Goal: Navigation & Orientation: Find specific page/section

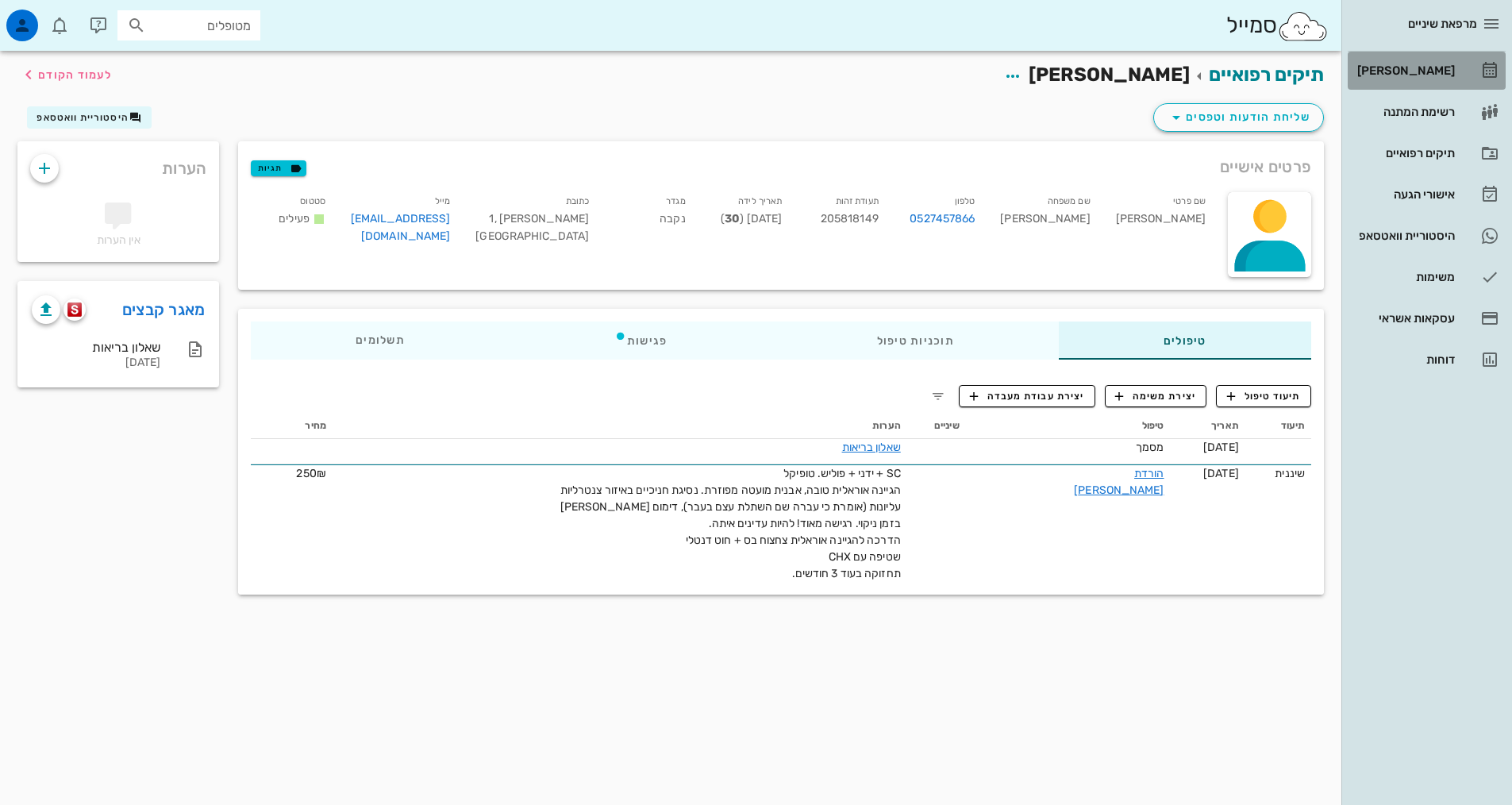
click at [1411, 70] on div "[PERSON_NAME]" at bounding box center [1404, 71] width 101 height 12
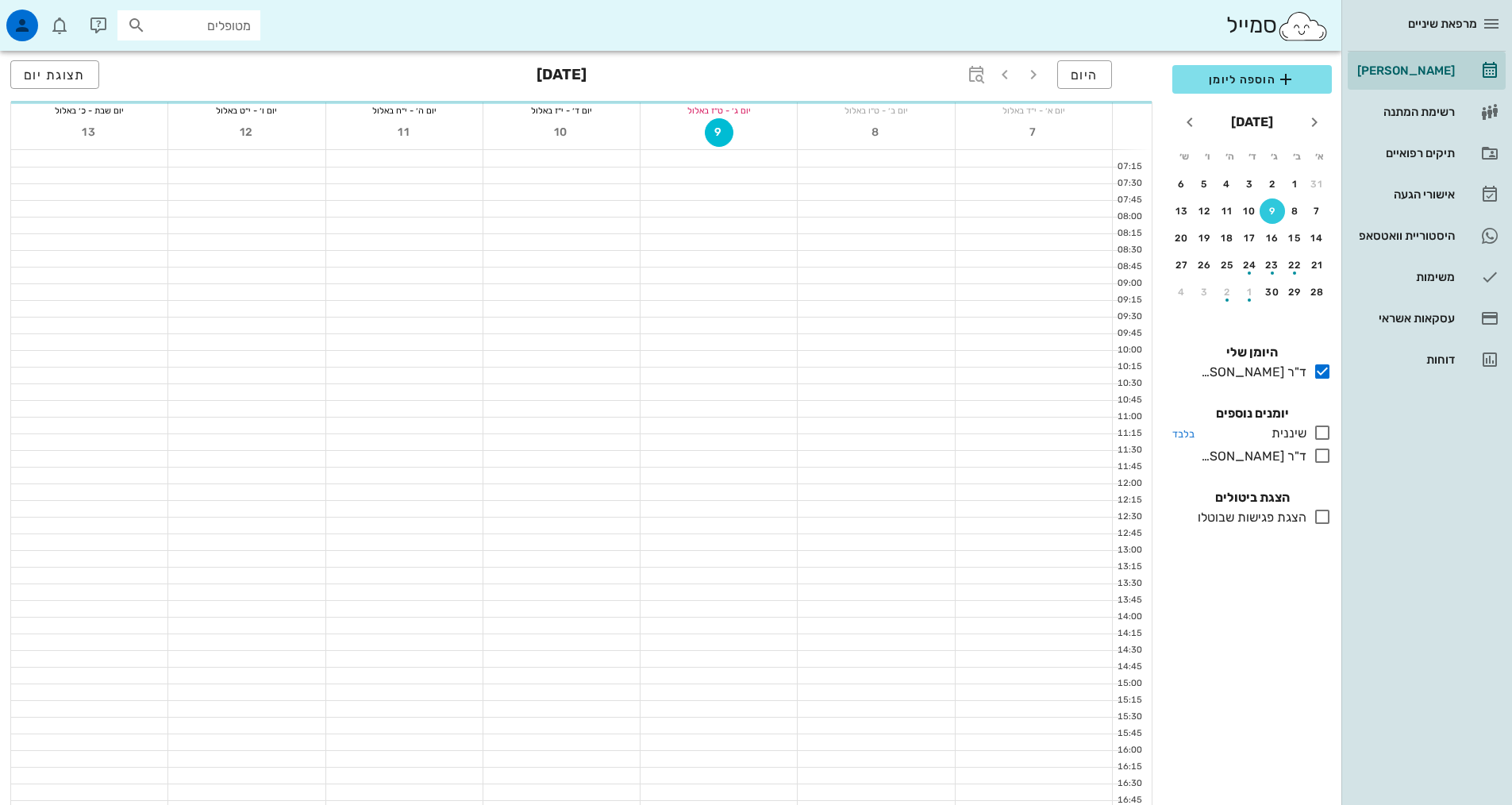
click at [1324, 434] on icon at bounding box center [1322, 432] width 19 height 19
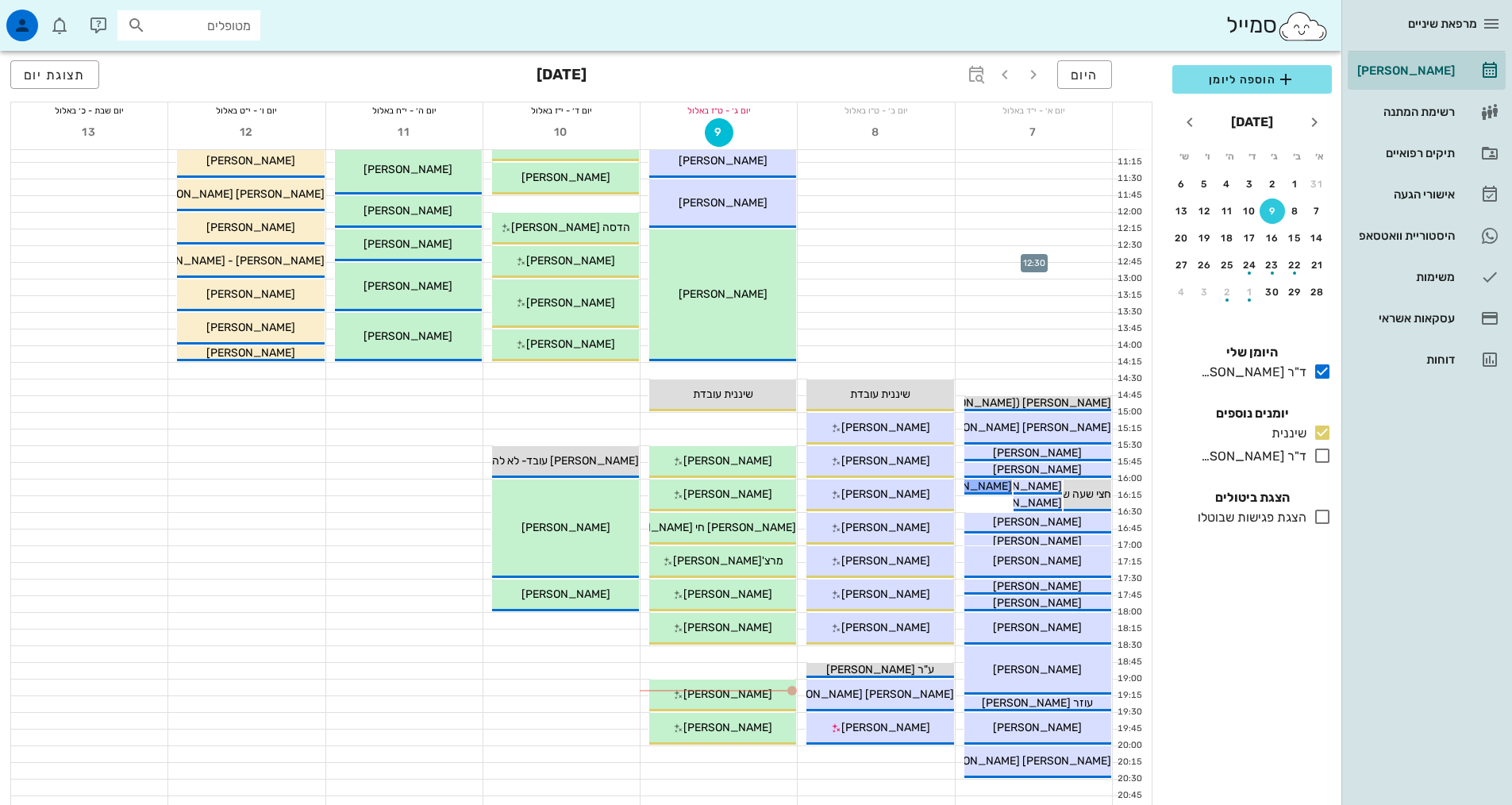
scroll to position [477, 0]
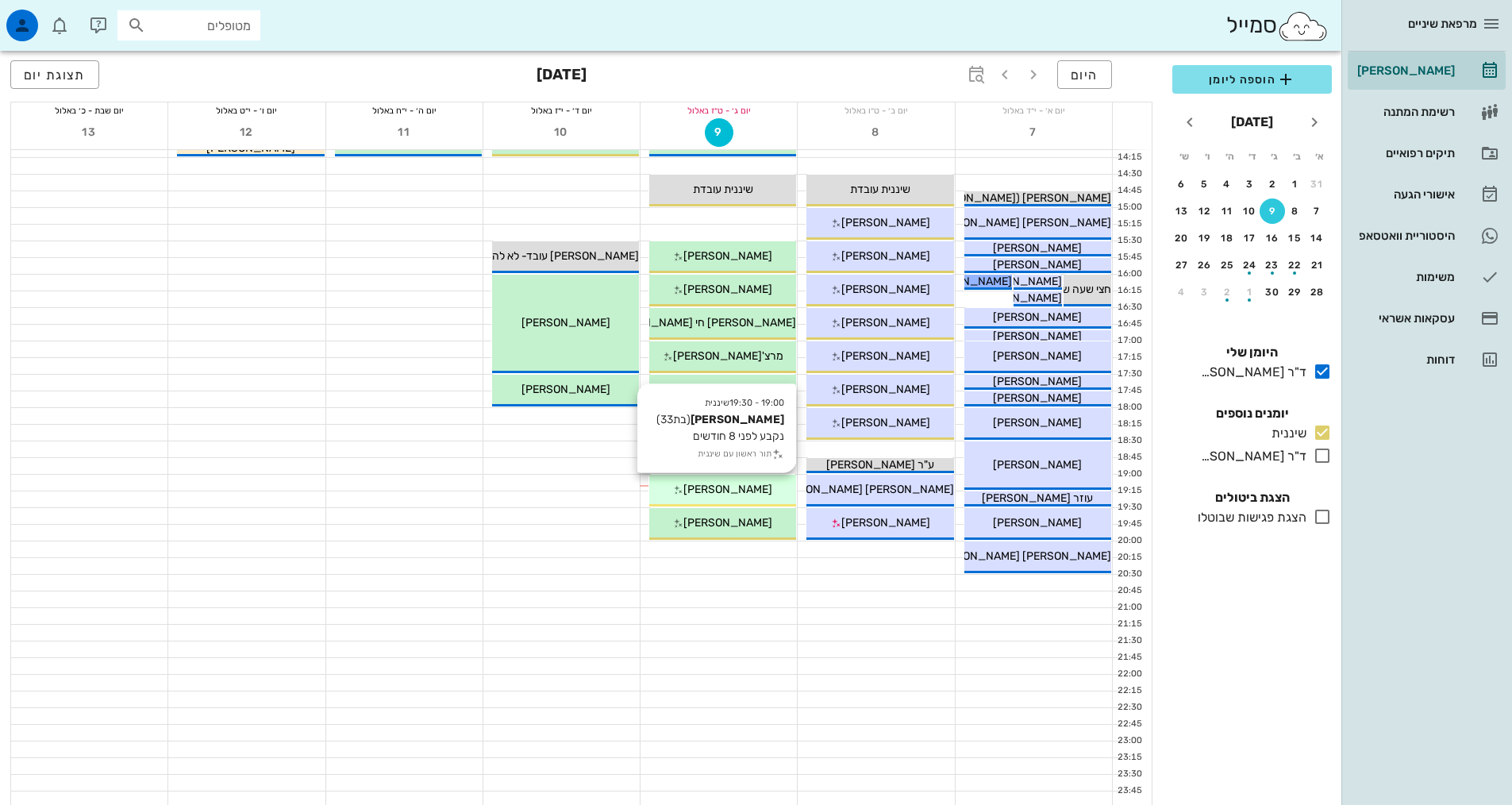
click at [683, 493] on icon at bounding box center [679, 491] width 11 height 11
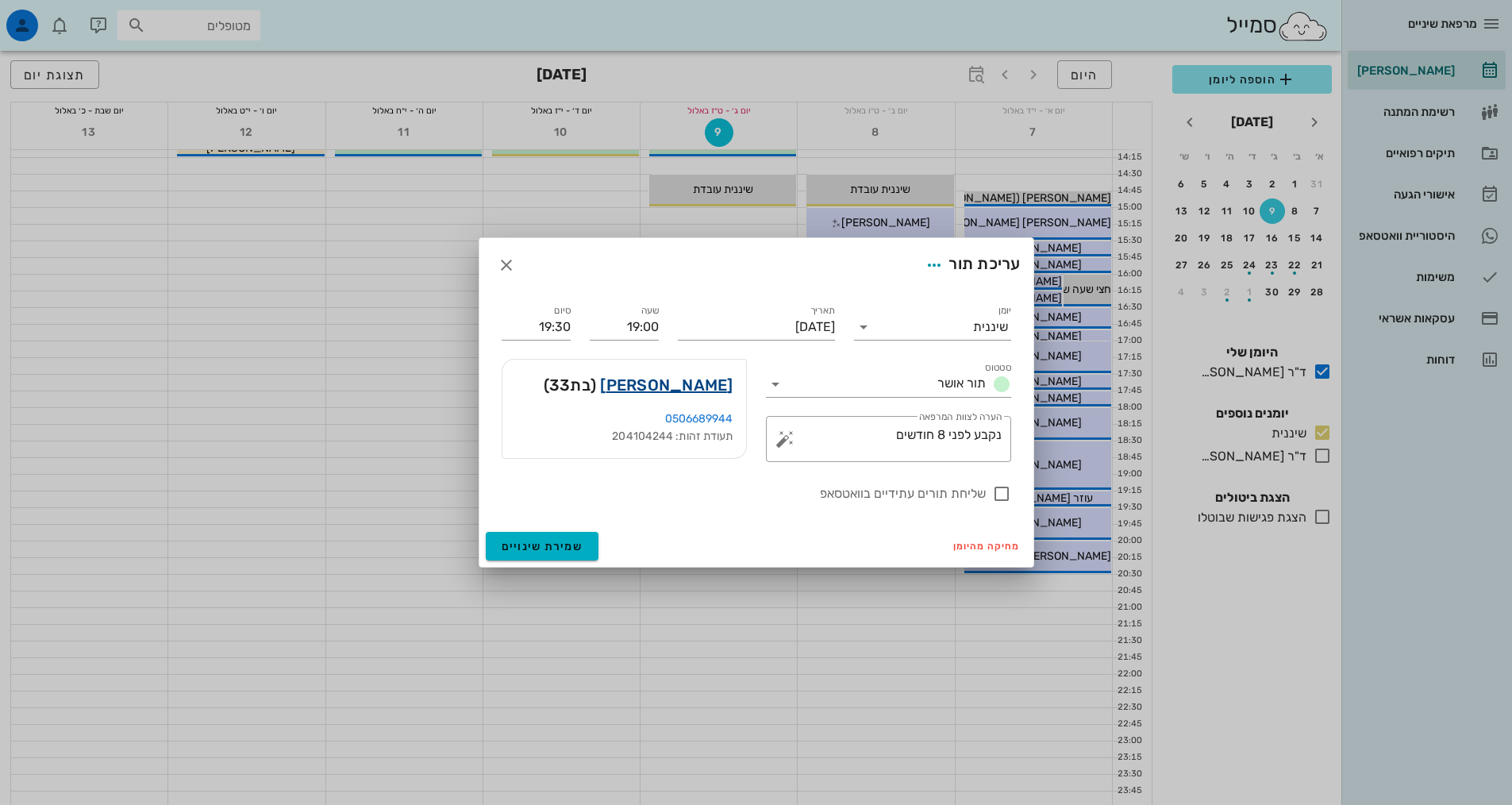
click at [696, 384] on link "[PERSON_NAME]" at bounding box center [666, 385] width 133 height 25
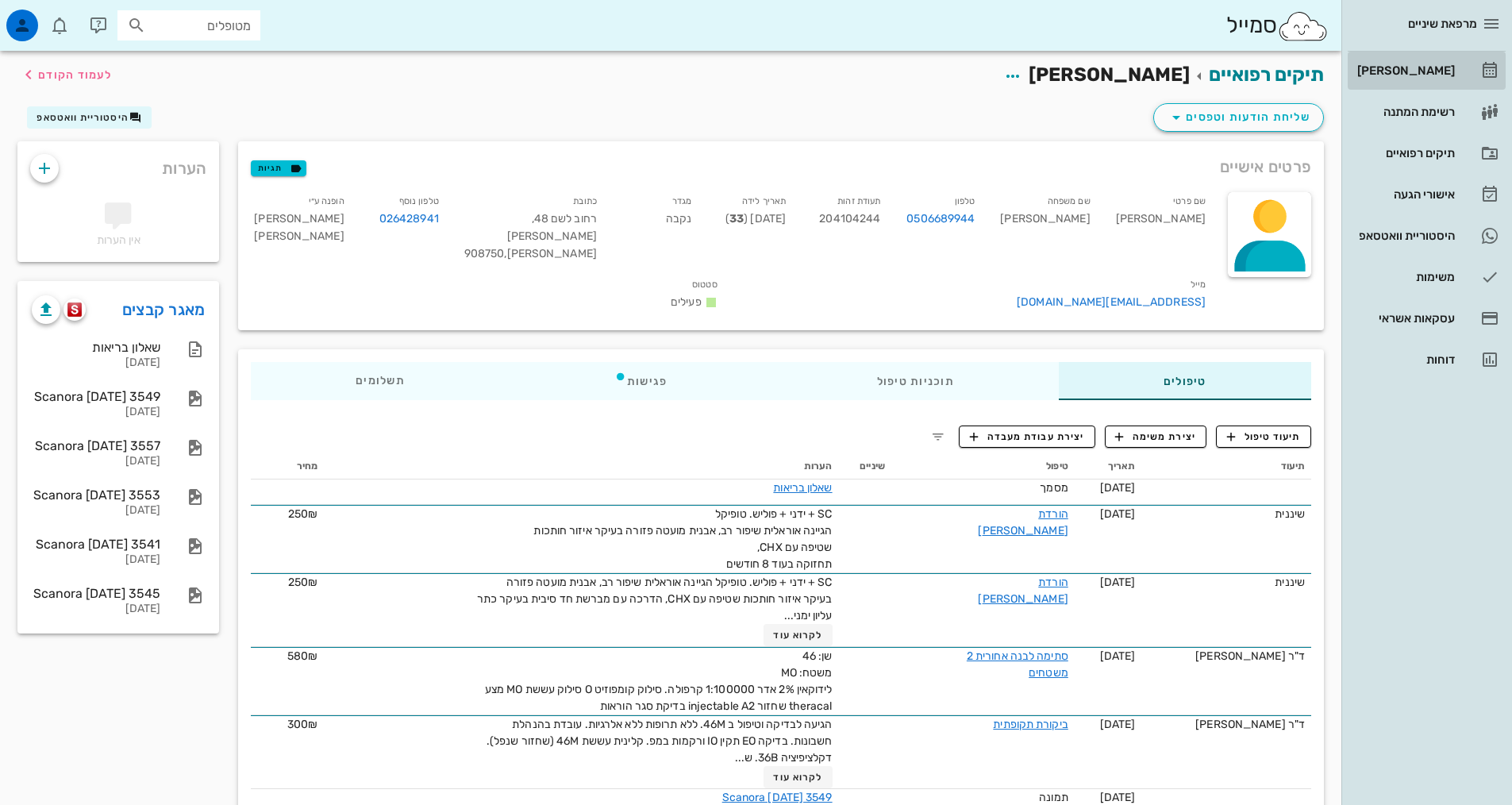
click at [1390, 63] on div "[PERSON_NAME]" at bounding box center [1404, 71] width 101 height 25
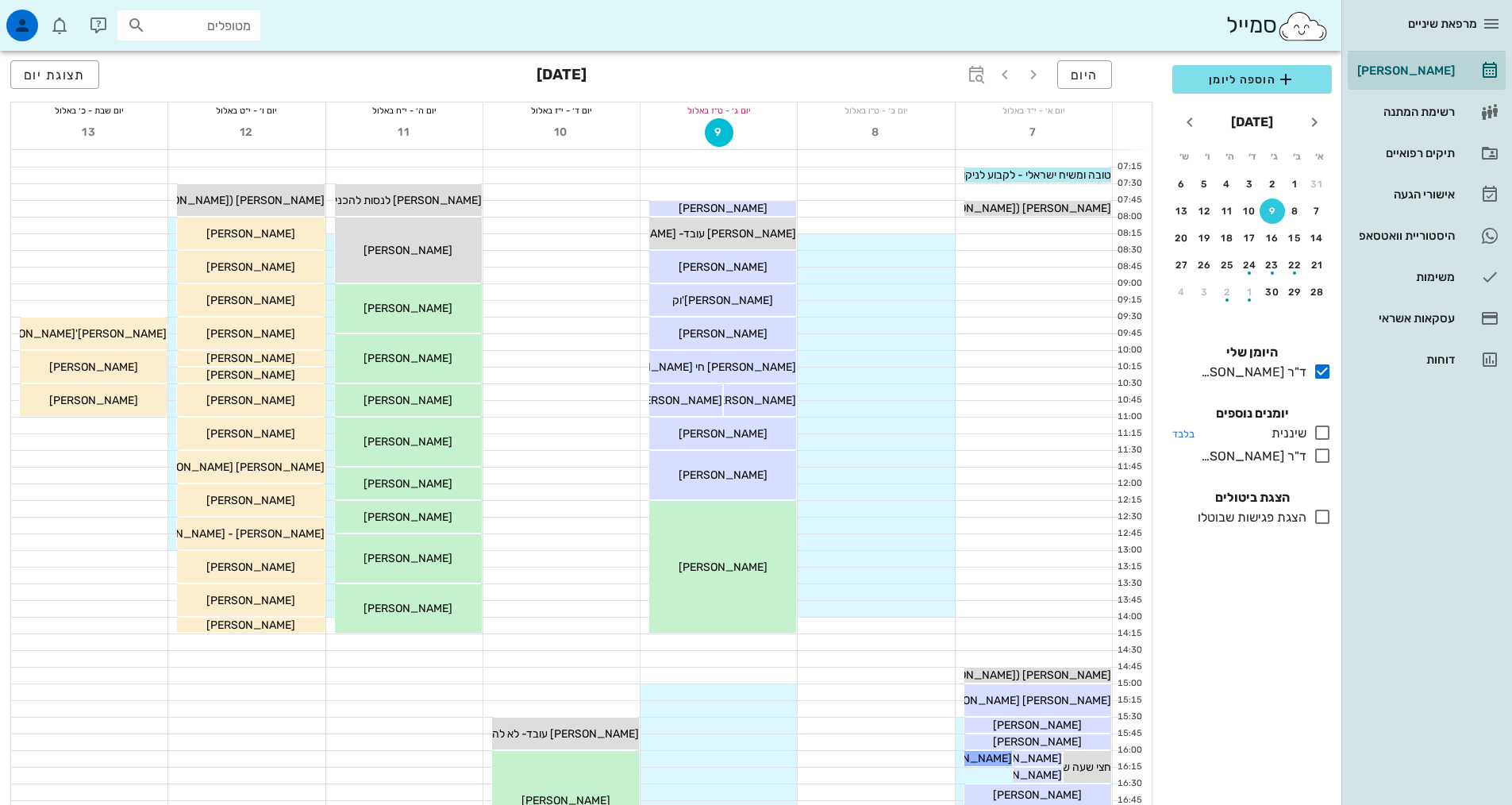
click at [1318, 435] on icon at bounding box center [1322, 432] width 19 height 19
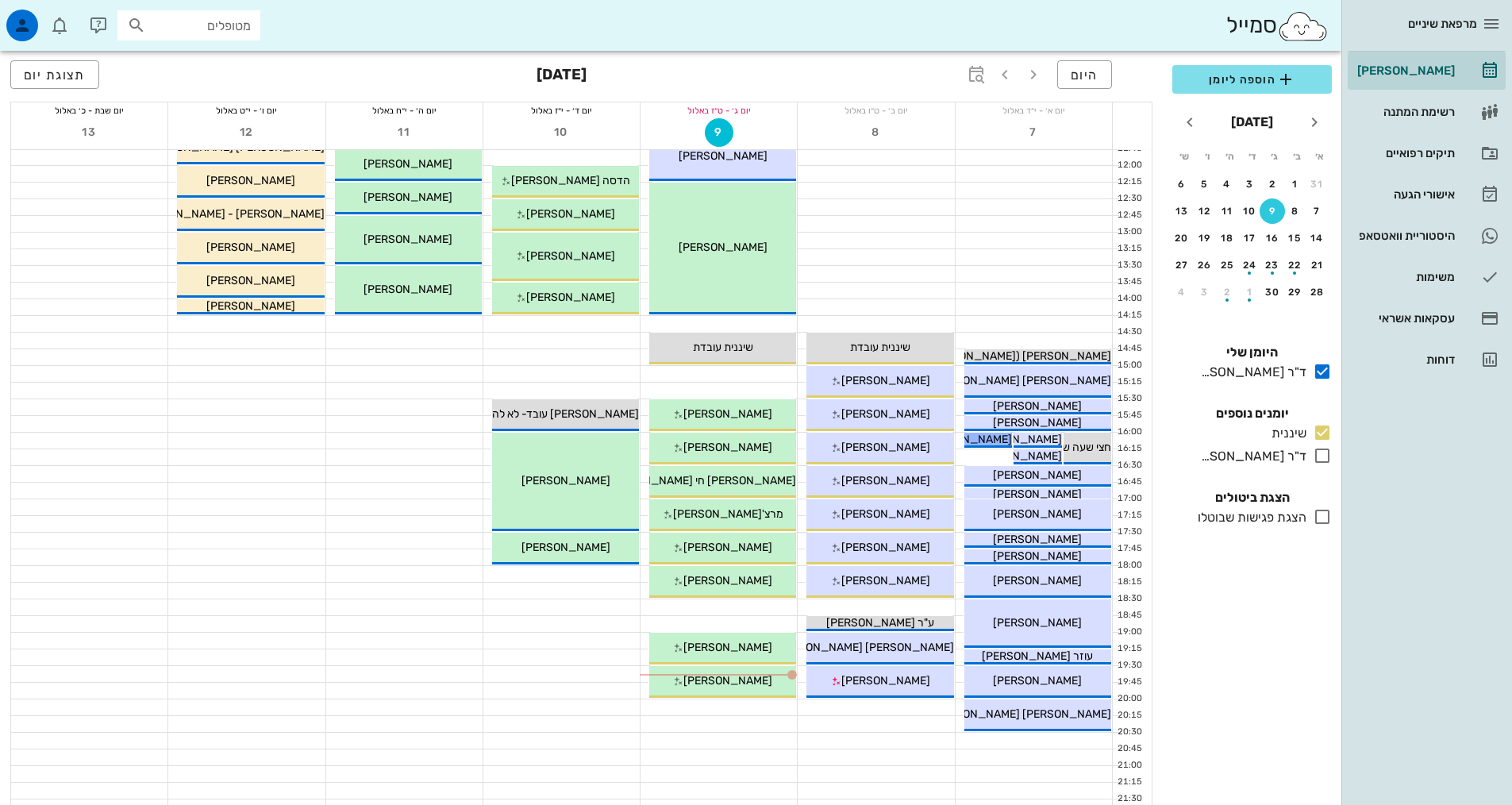
scroll to position [479, 0]
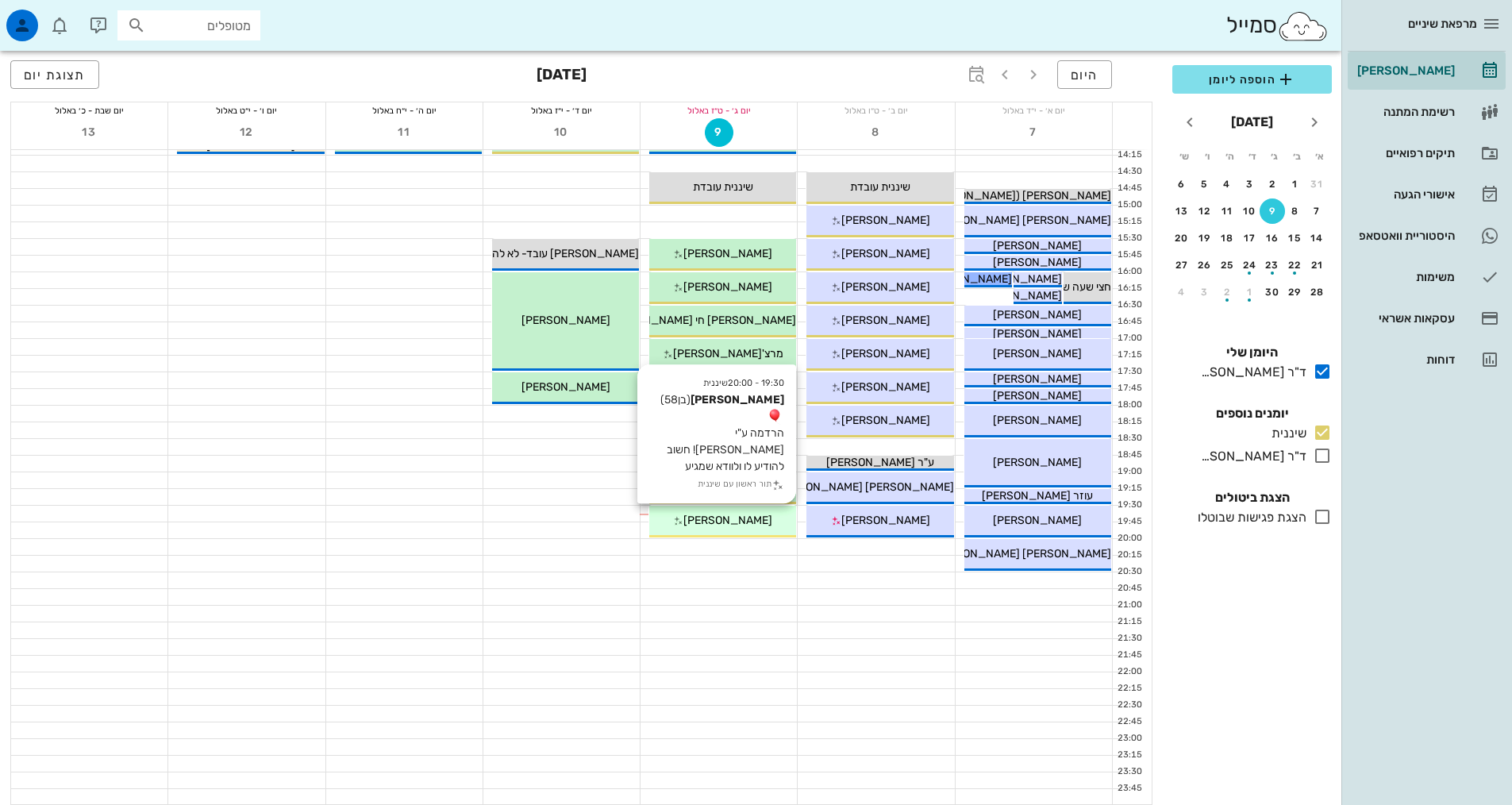
click at [782, 516] on div "[PERSON_NAME]" at bounding box center [723, 520] width 147 height 17
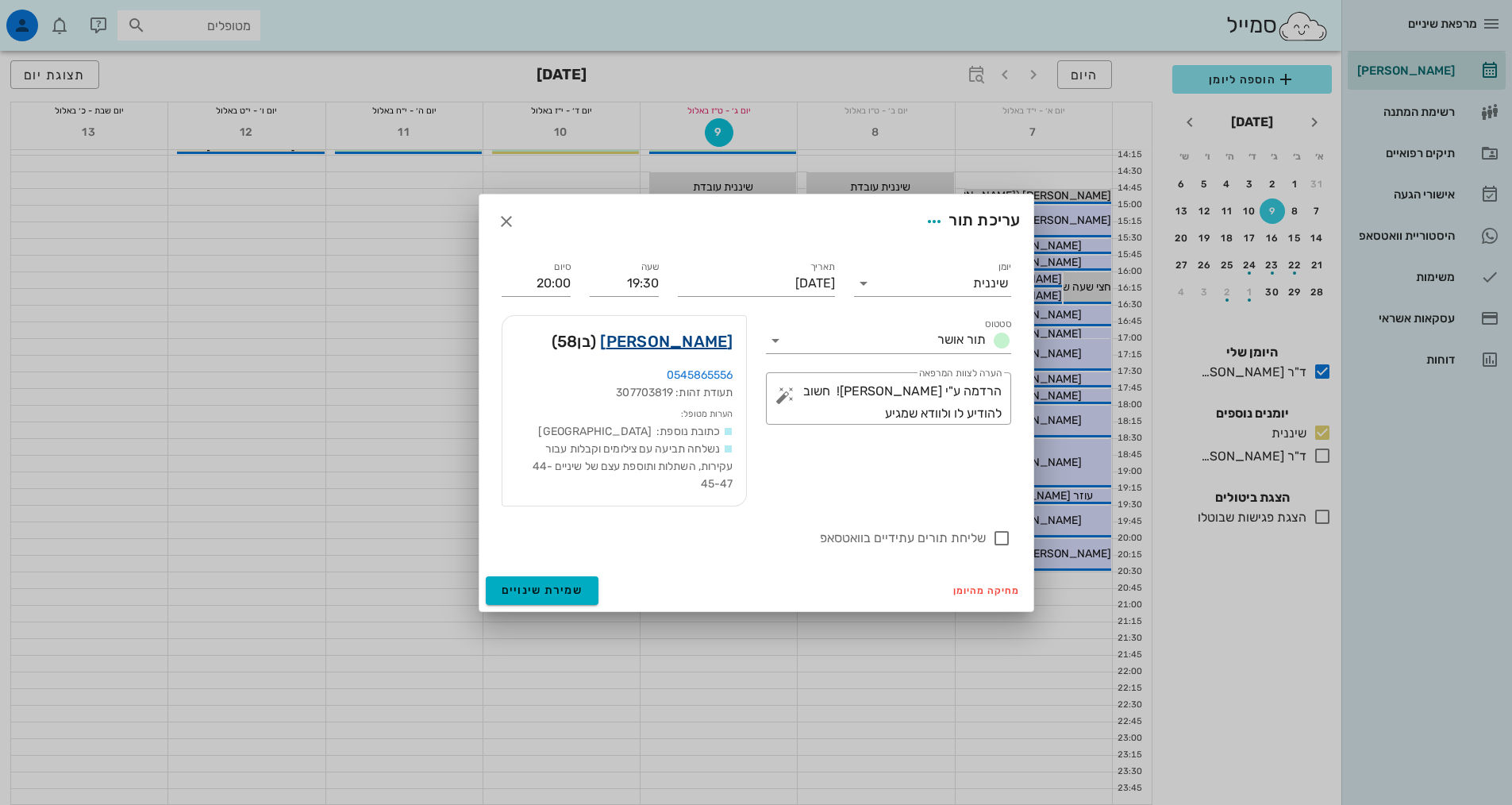
click at [697, 342] on link "[PERSON_NAME]" at bounding box center [666, 341] width 133 height 25
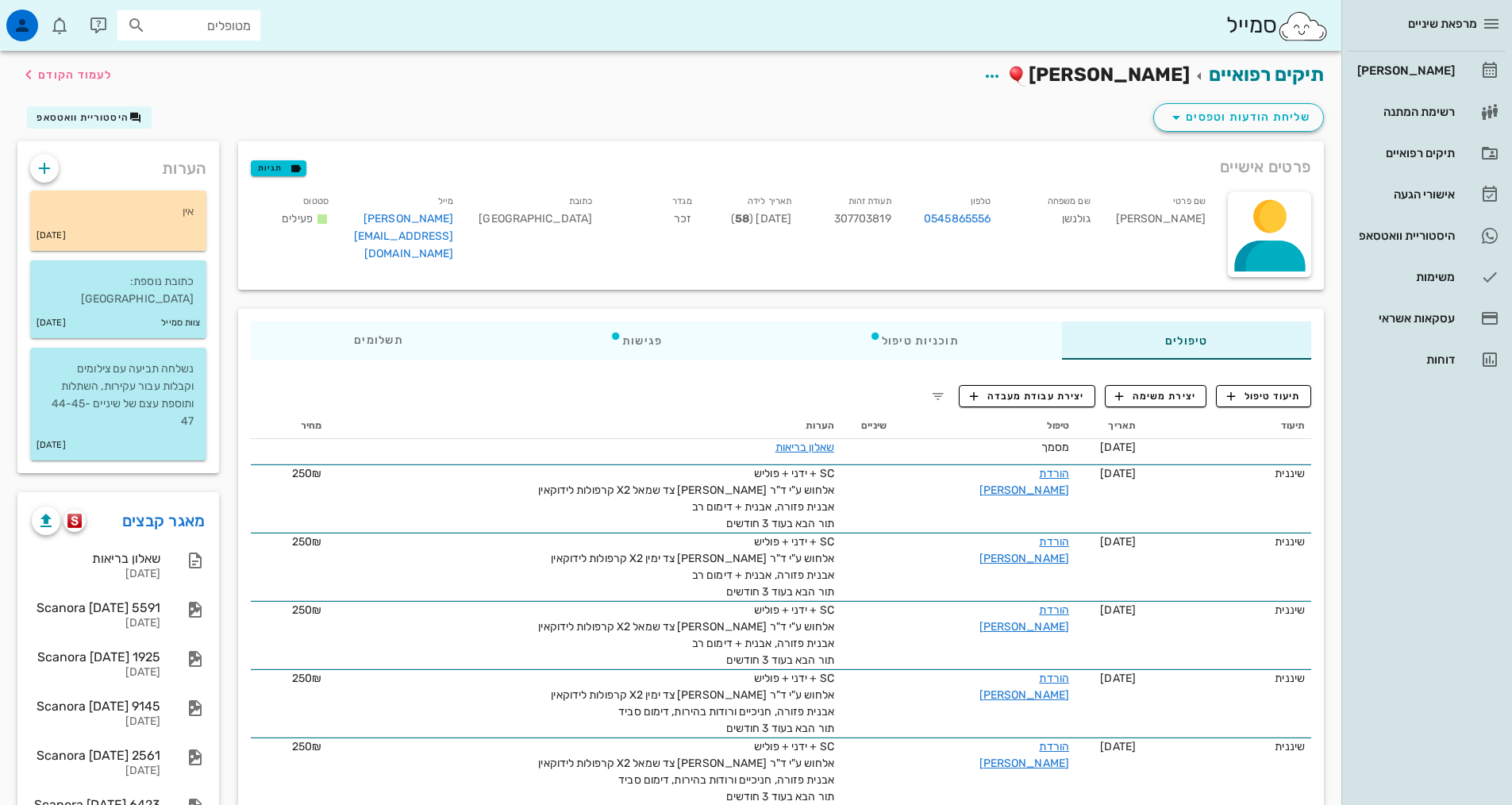
click at [1270, 172] on span "פרטים אישיים" at bounding box center [1266, 167] width 91 height 25
